Goal: Task Accomplishment & Management: Manage account settings

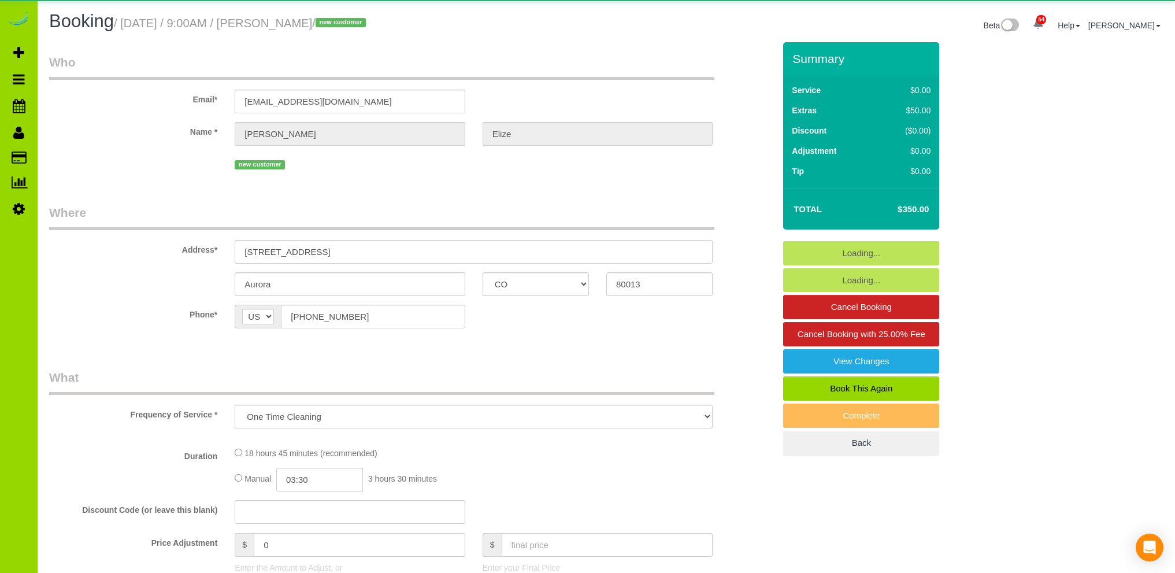
select select "CO"
select select "spot1"
select select "number:5"
select select "number:15"
select select "3"
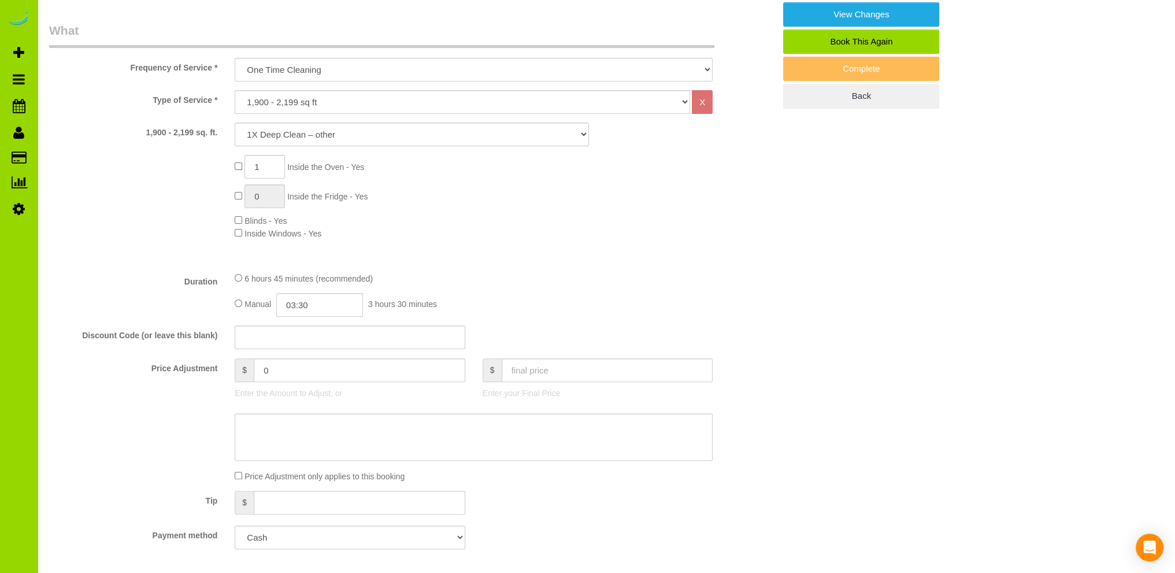
scroll to position [462, 0]
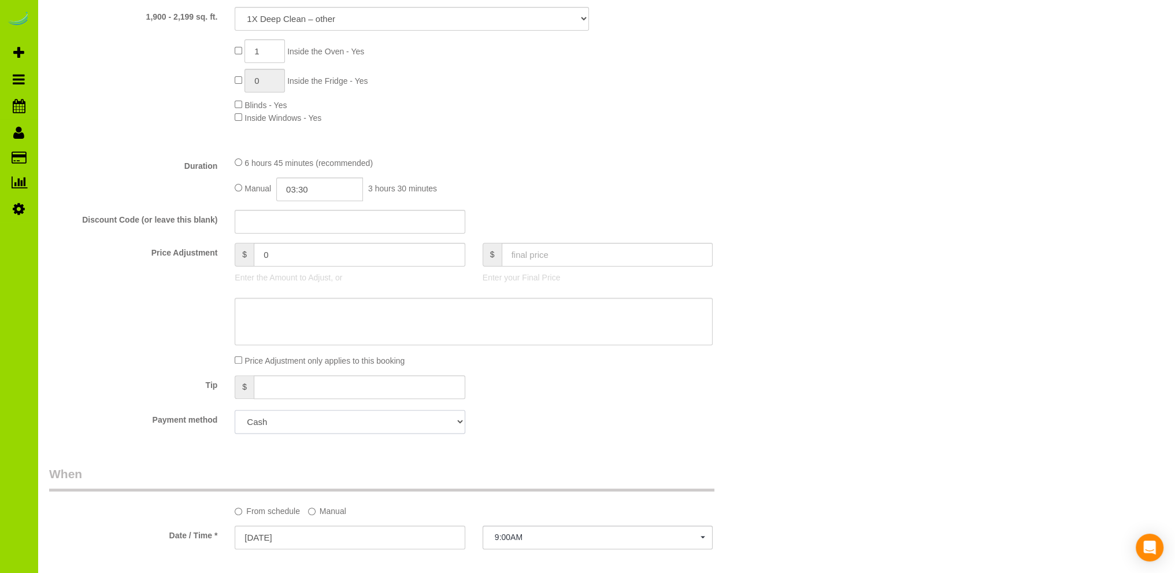
click at [395, 427] on select "Add Credit Card Cash Check Paypal" at bounding box center [350, 422] width 230 height 24
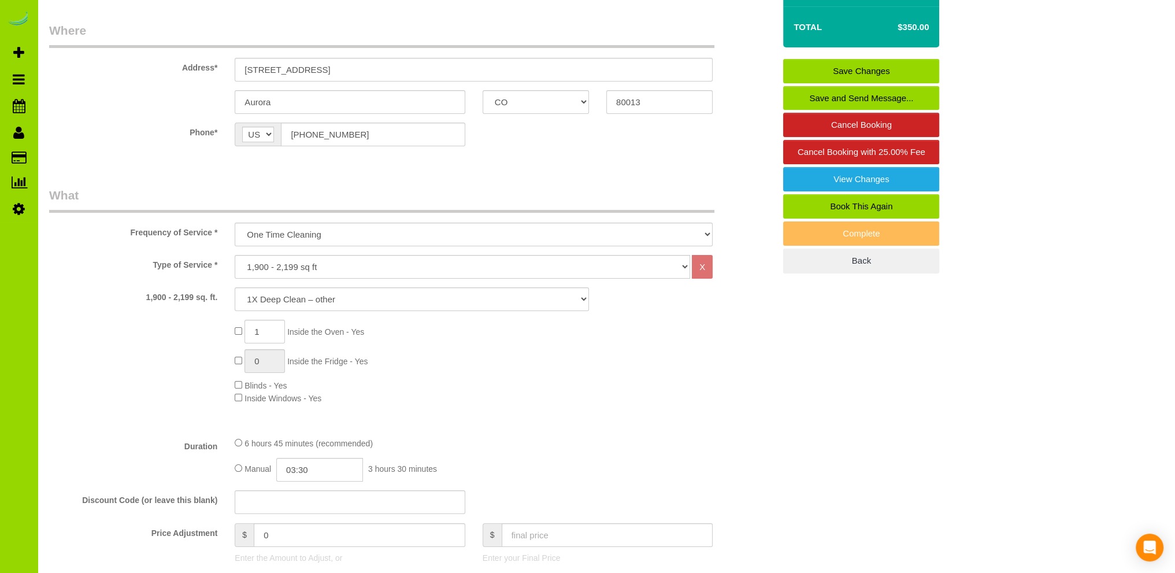
scroll to position [0, 0]
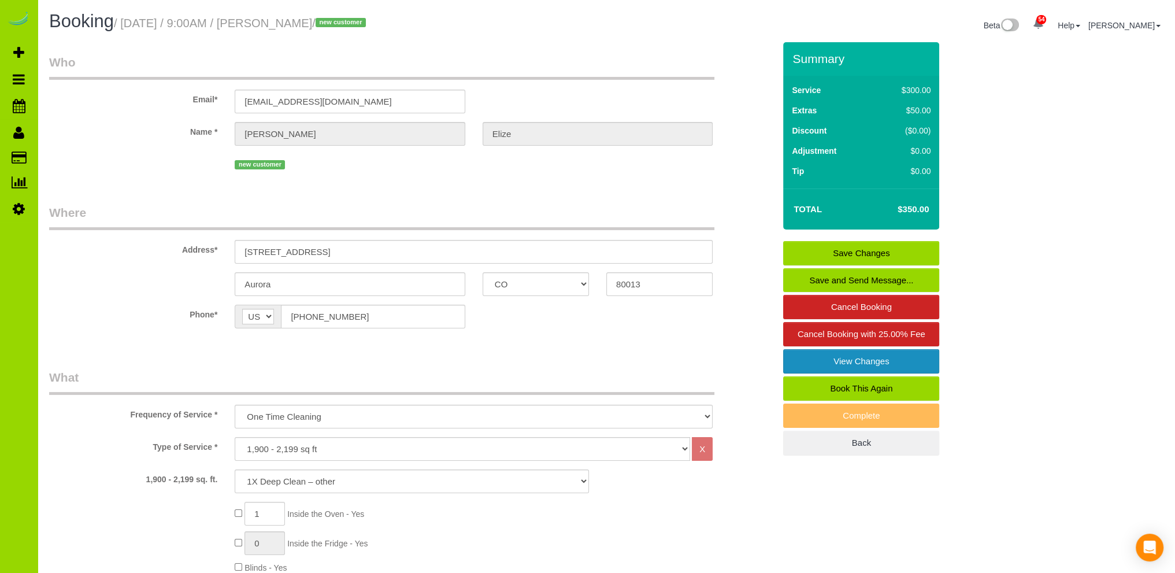
click at [853, 360] on link "View Changes" at bounding box center [861, 361] width 156 height 24
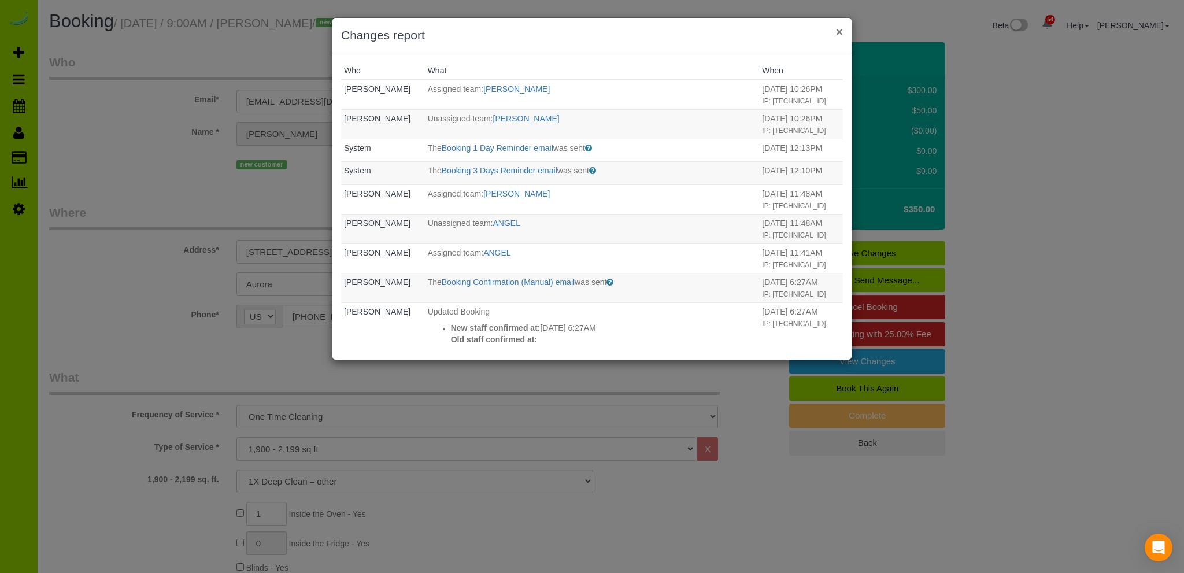
click at [841, 31] on button "×" at bounding box center [839, 31] width 7 height 12
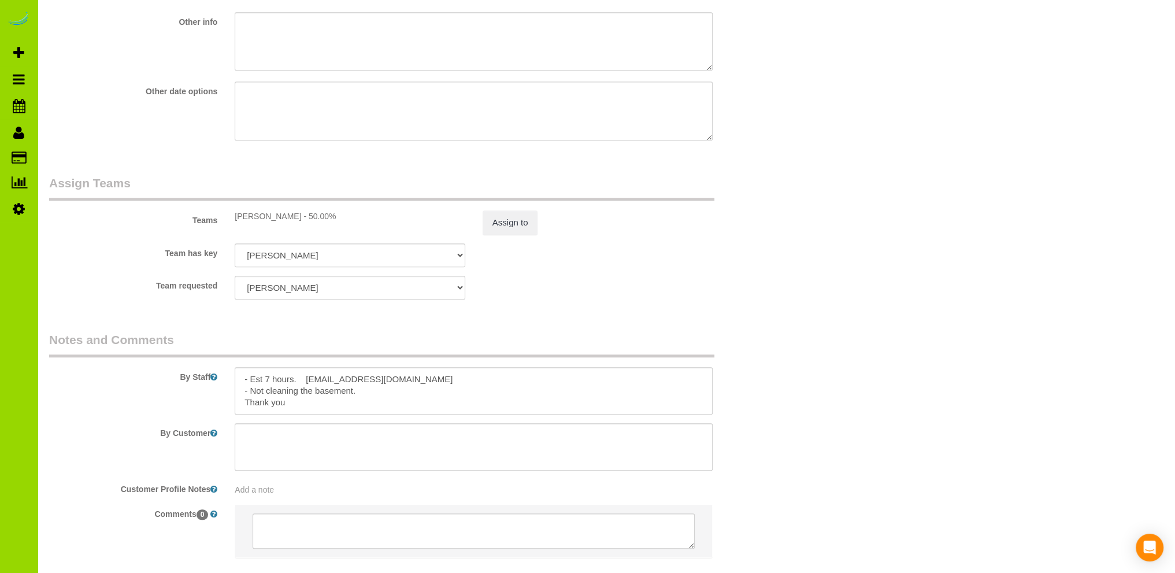
scroll to position [1503, 0]
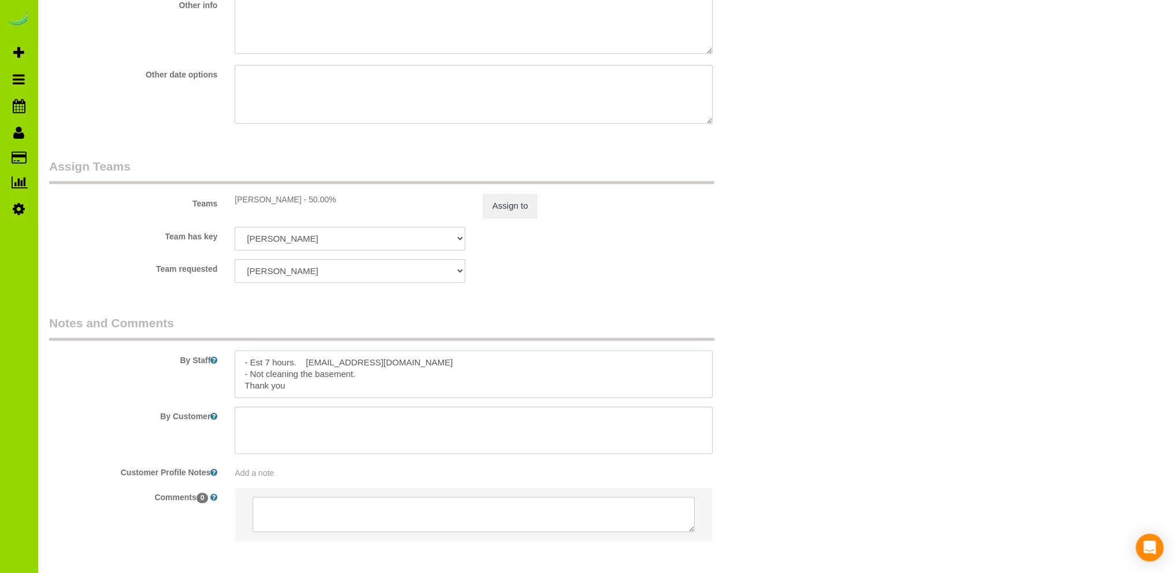
click at [401, 364] on textarea at bounding box center [474, 373] width 478 height 47
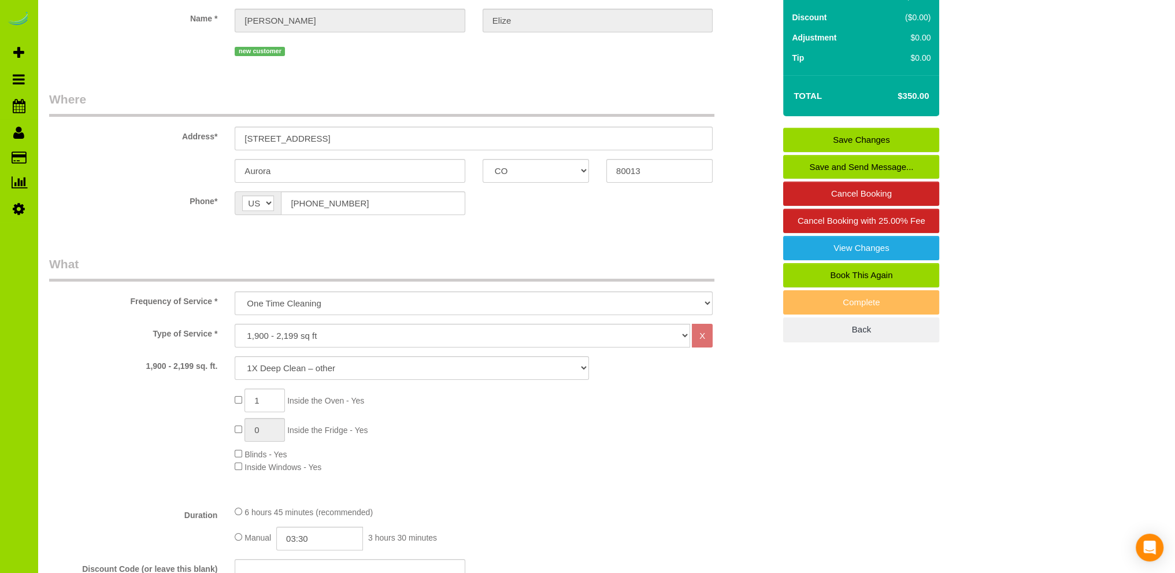
scroll to position [116, 0]
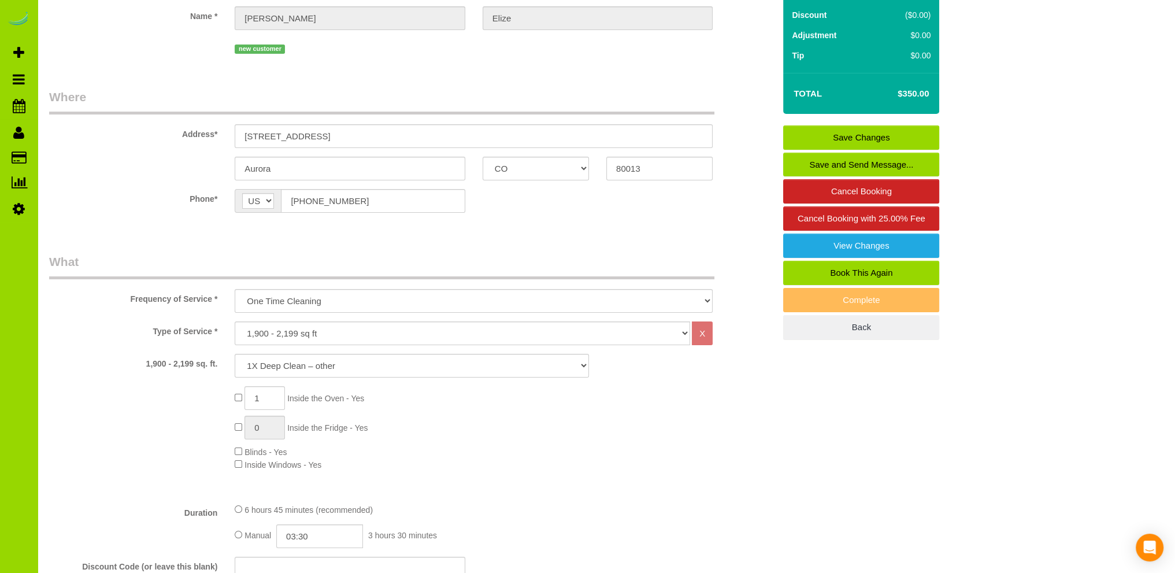
type textarea "- Est 7 hours. - Not cleaning the basement. Thank you"
click at [892, 140] on link "Save Changes" at bounding box center [861, 137] width 156 height 24
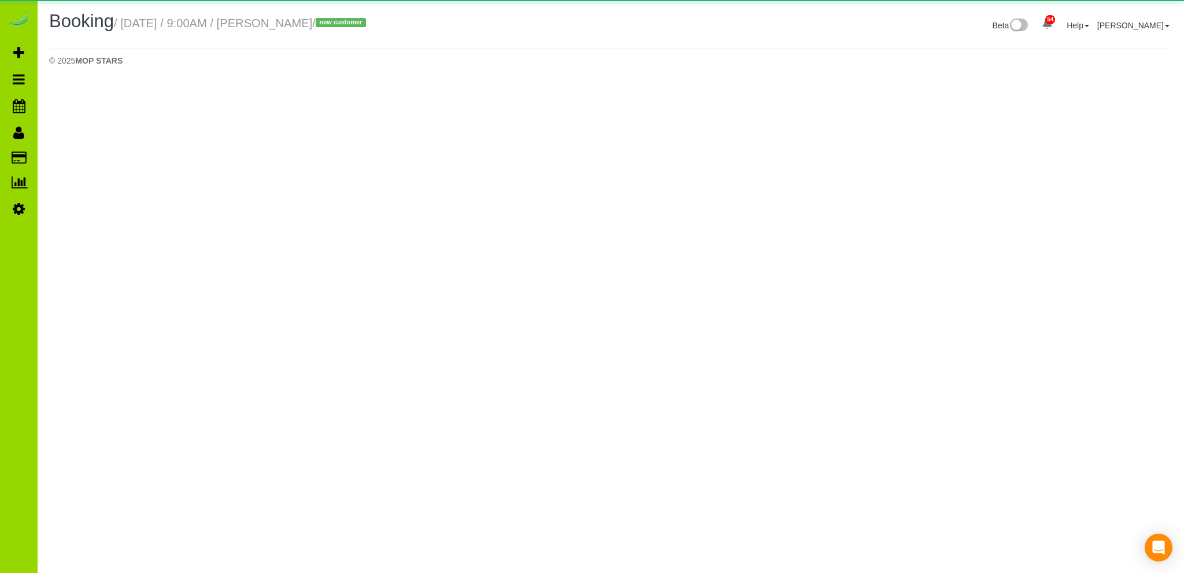
select select "CO"
select select "number:5"
select select "number:15"
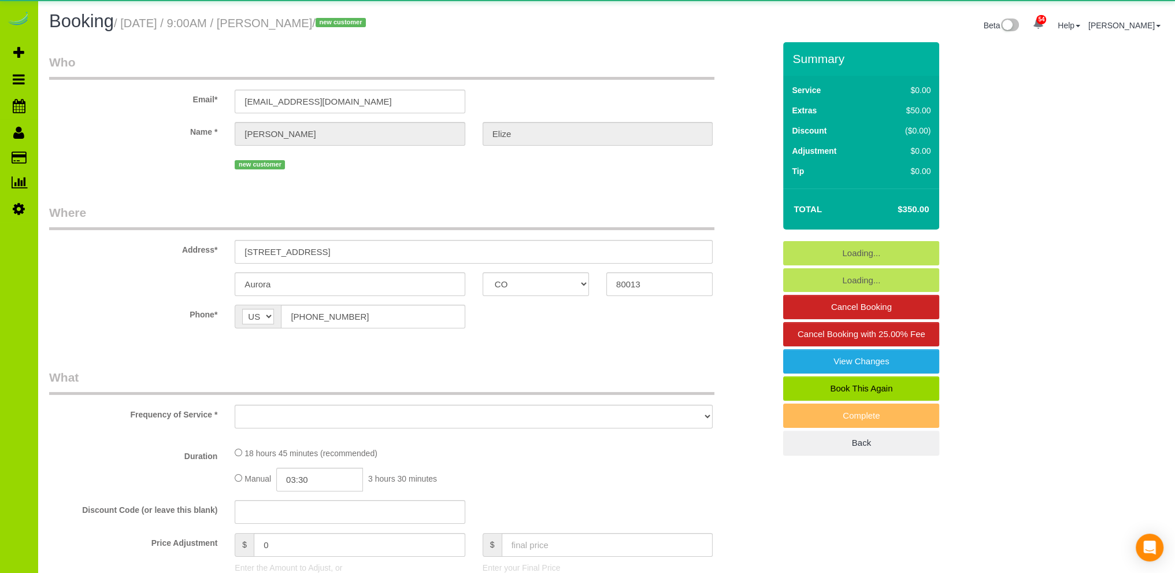
select select "object:2709"
select select "3"
select select "spot6"
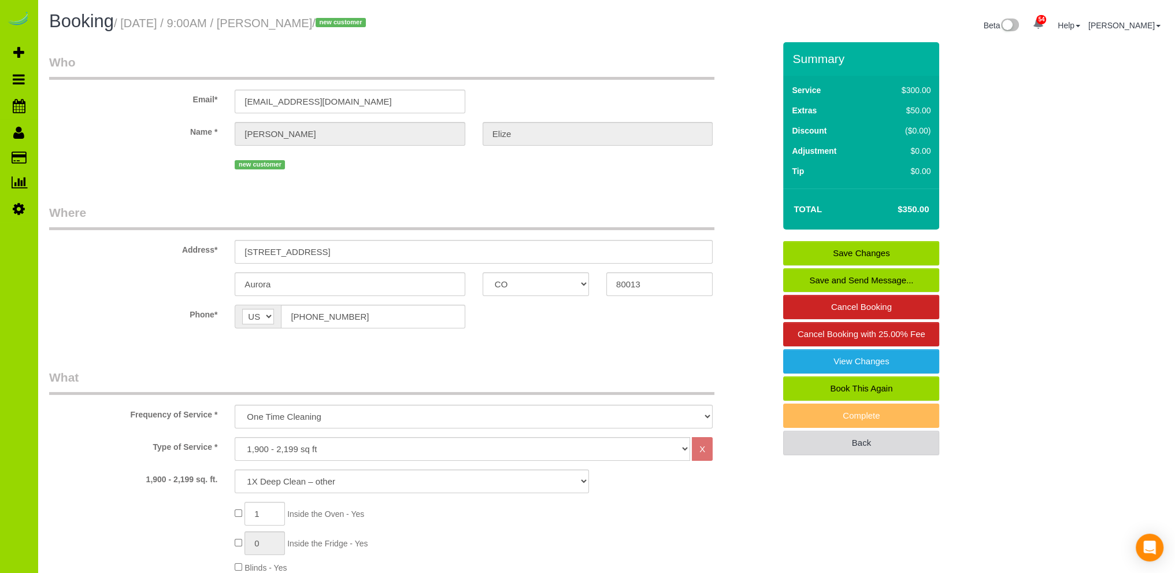
click at [880, 441] on link "Back" at bounding box center [861, 443] width 156 height 24
